Goal: Book appointment/travel/reservation

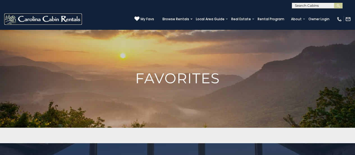
click at [60, 18] on img at bounding box center [43, 18] width 78 height 11
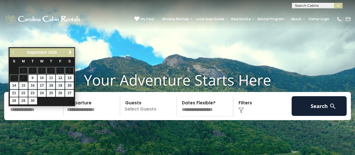
click at [35, 116] on input "text" at bounding box center [35, 106] width 55 height 20
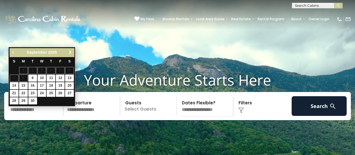
click at [71, 53] on span "Next" at bounding box center [70, 52] width 4 height 4
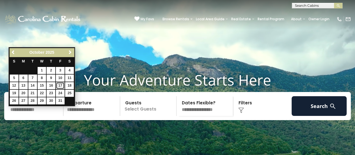
click at [61, 87] on link "17" at bounding box center [60, 85] width 9 height 7
type input "********"
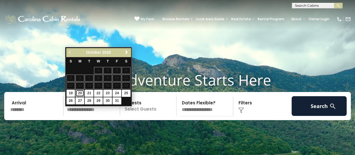
click at [80, 91] on link "20" at bounding box center [79, 92] width 9 height 7
type input "********"
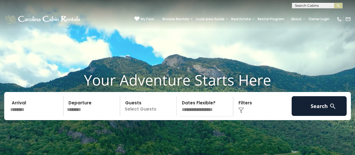
click at [167, 115] on p "Select Guests" at bounding box center [149, 106] width 55 height 20
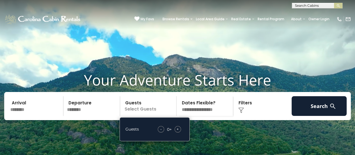
click at [177, 132] on span "+" at bounding box center [177, 129] width 2 height 6
click at [243, 113] on img at bounding box center [241, 110] width 6 height 6
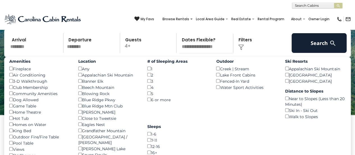
scroll to position [65, 0]
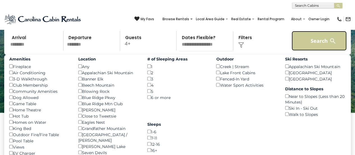
click at [316, 45] on button "Search" at bounding box center [318, 41] width 55 height 20
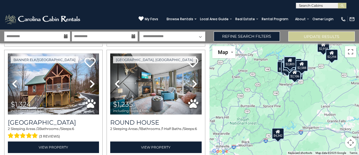
scroll to position [233, 0]
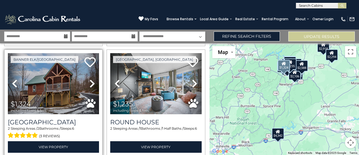
click at [92, 80] on icon at bounding box center [92, 83] width 6 height 9
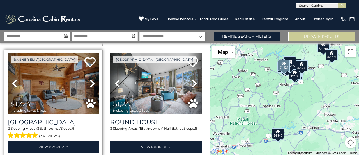
click at [92, 80] on icon at bounding box center [92, 83] width 6 height 9
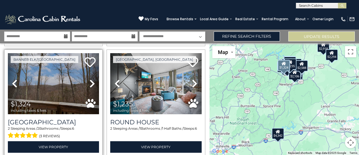
click at [92, 80] on icon at bounding box center [92, 83] width 6 height 9
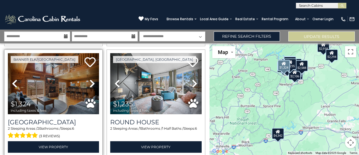
click at [92, 80] on icon at bounding box center [92, 83] width 6 height 9
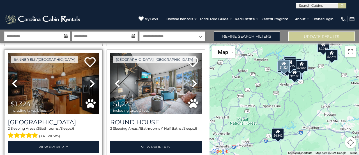
click at [92, 80] on icon at bounding box center [92, 83] width 6 height 9
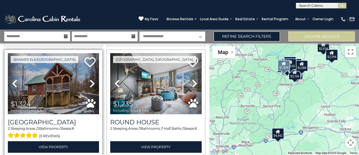
click at [92, 80] on icon at bounding box center [92, 83] width 6 height 9
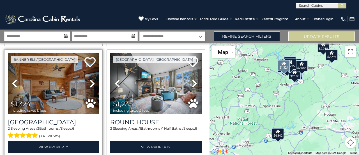
click at [92, 80] on icon at bounding box center [92, 83] width 6 height 9
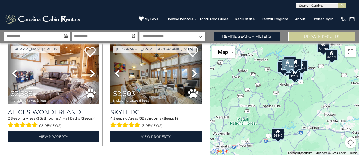
scroll to position [907, 0]
